Goal: Task Accomplishment & Management: Complete application form

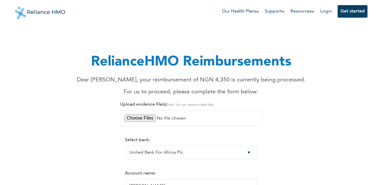
select select "19"
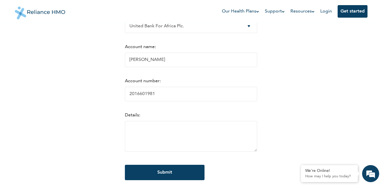
scroll to position [85, 0]
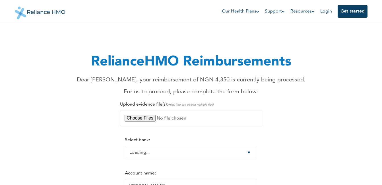
select select "19"
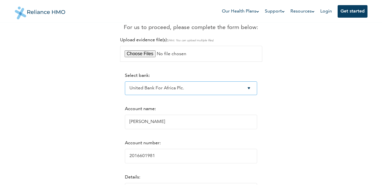
scroll to position [57, 0]
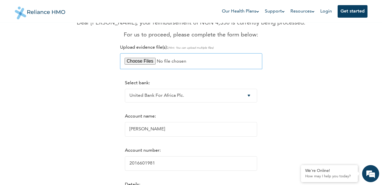
click at [135, 59] on input "file" at bounding box center [191, 61] width 142 height 16
click at [145, 63] on input "file" at bounding box center [191, 61] width 142 height 16
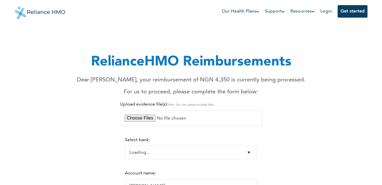
select select "19"
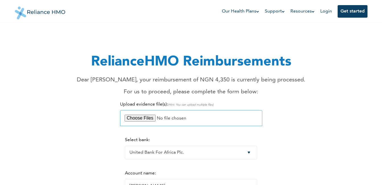
click at [145, 119] on input "file" at bounding box center [191, 118] width 142 height 16
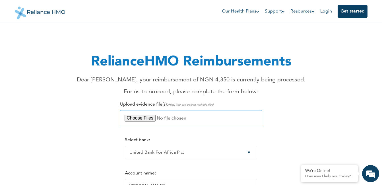
type input "C:\fakepath\For Drugs.pdf"
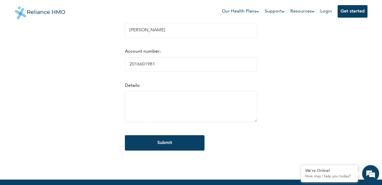
scroll to position [171, 0]
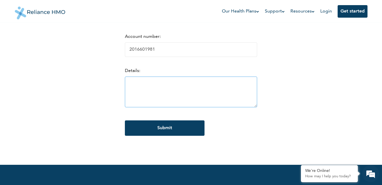
click at [131, 89] on textarea at bounding box center [191, 92] width 132 height 31
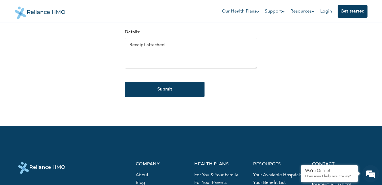
scroll to position [199, 0]
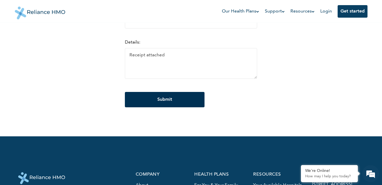
type textarea "Receipt attached"
click at [158, 100] on input "Submit" at bounding box center [165, 99] width 80 height 15
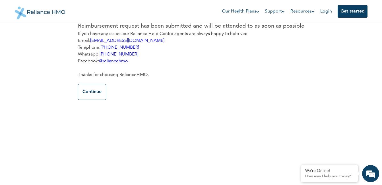
scroll to position [0, 0]
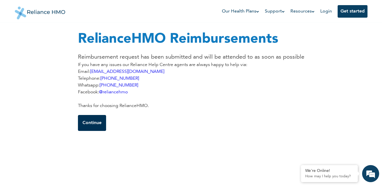
click at [90, 125] on button "Continue" at bounding box center [92, 123] width 28 height 16
